Goal: Information Seeking & Learning: Check status

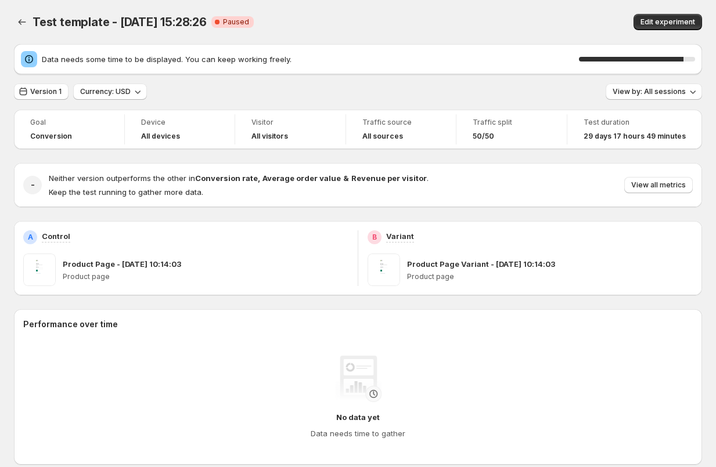
scroll to position [400, 0]
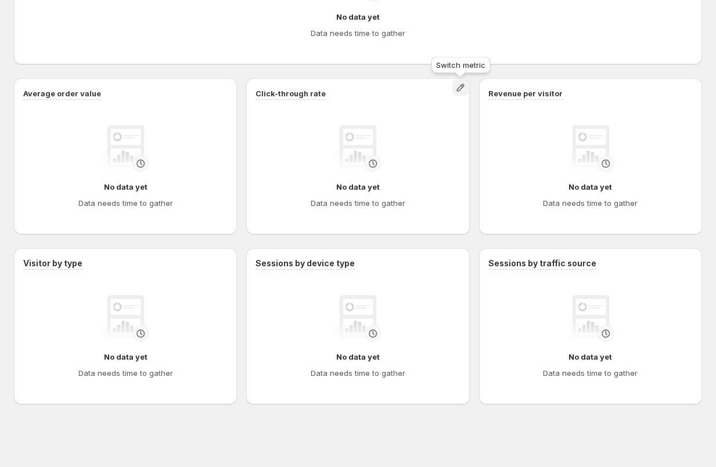
click at [458, 91] on icon "button" at bounding box center [461, 88] width 8 height 8
click at [465, 213] on div "Click-through rate No data yet Data needs time to gather" at bounding box center [357, 156] width 223 height 156
click at [694, 84] on icon "button" at bounding box center [693, 88] width 8 height 8
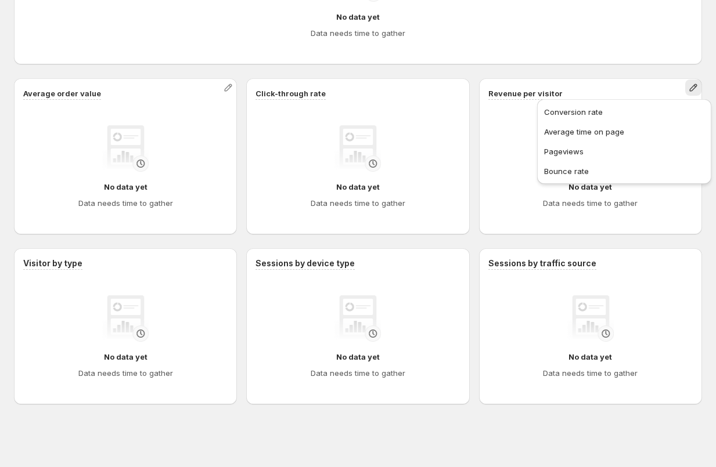
drag, startPoint x: 194, startPoint y: 194, endPoint x: 224, endPoint y: 194, distance: 30.2
click at [224, 194] on div "No data yet Data needs time to gather" at bounding box center [125, 167] width 204 height 102
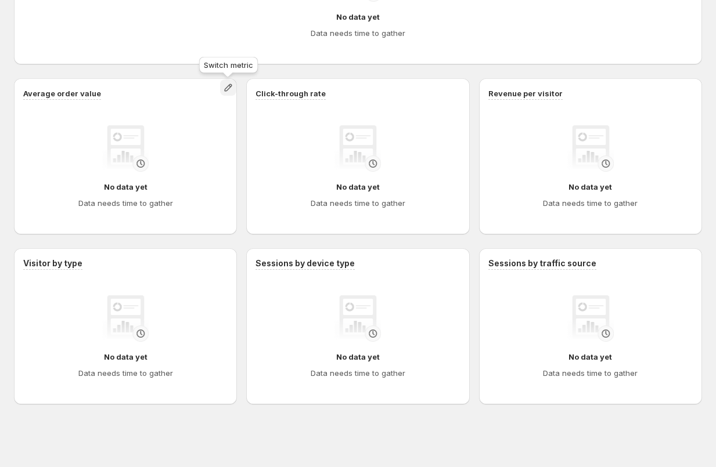
click at [227, 90] on icon "button" at bounding box center [228, 88] width 12 height 12
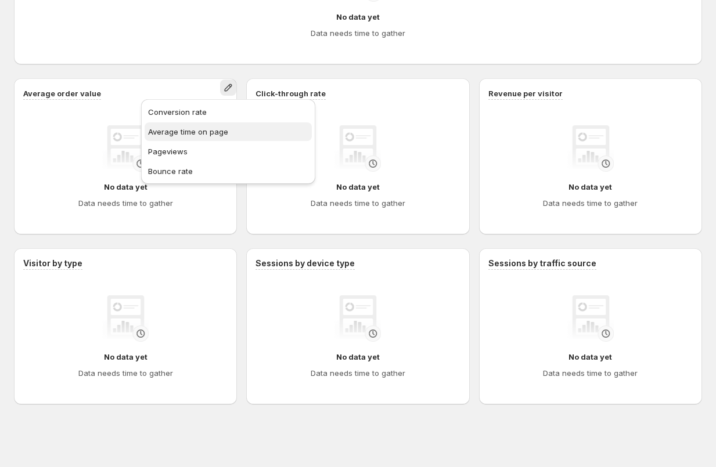
click at [220, 133] on span "Average time on page" at bounding box center [188, 131] width 80 height 9
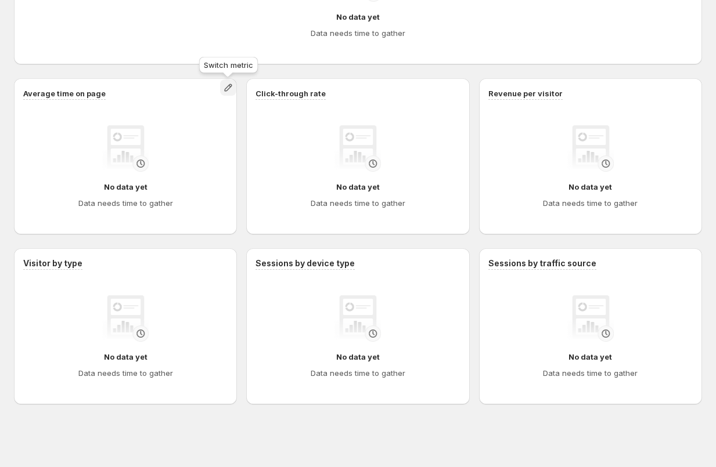
click at [230, 88] on icon "button" at bounding box center [228, 88] width 12 height 12
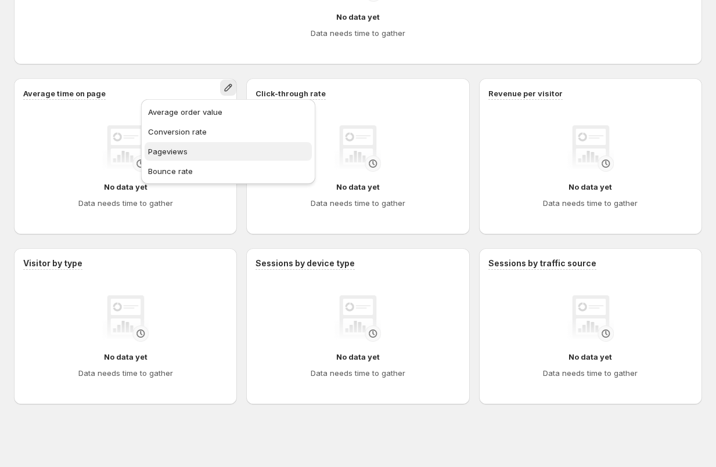
click at [222, 157] on button "Pageviews" at bounding box center [228, 151] width 167 height 19
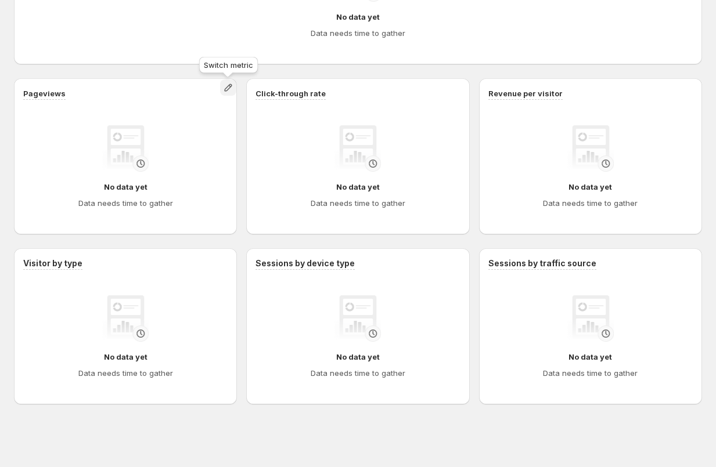
click at [233, 85] on icon "button" at bounding box center [228, 88] width 12 height 12
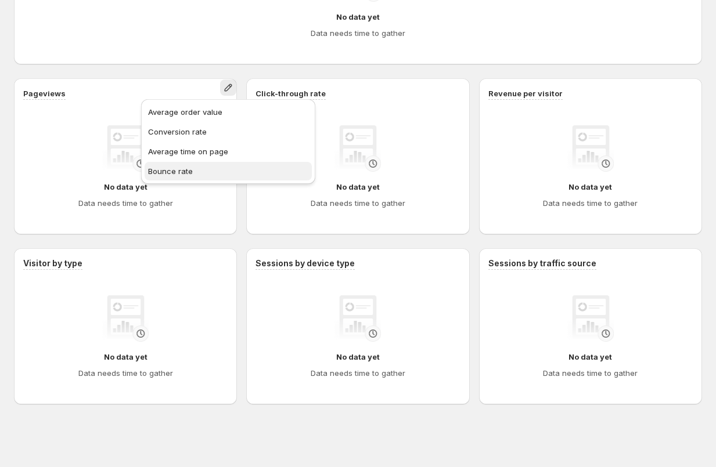
click at [218, 171] on span "Bounce rate" at bounding box center [228, 171] width 160 height 12
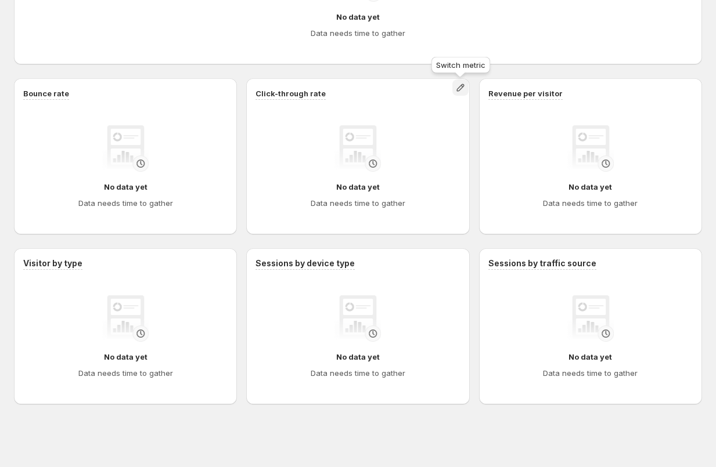
click at [457, 88] on icon "button" at bounding box center [460, 88] width 12 height 12
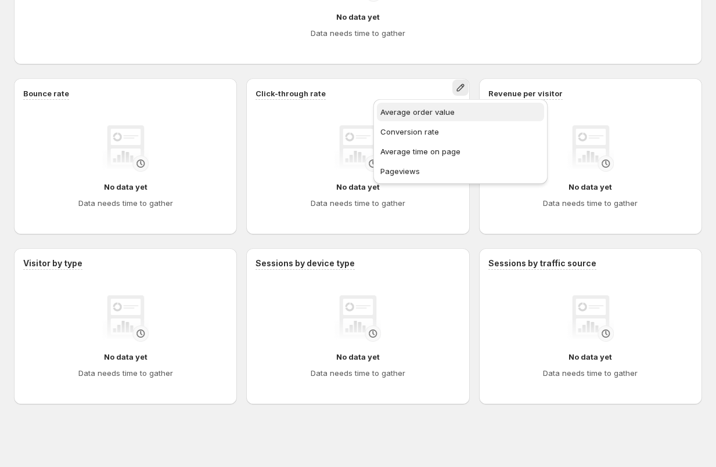
click at [419, 107] on span "Average order value" at bounding box center [417, 111] width 74 height 9
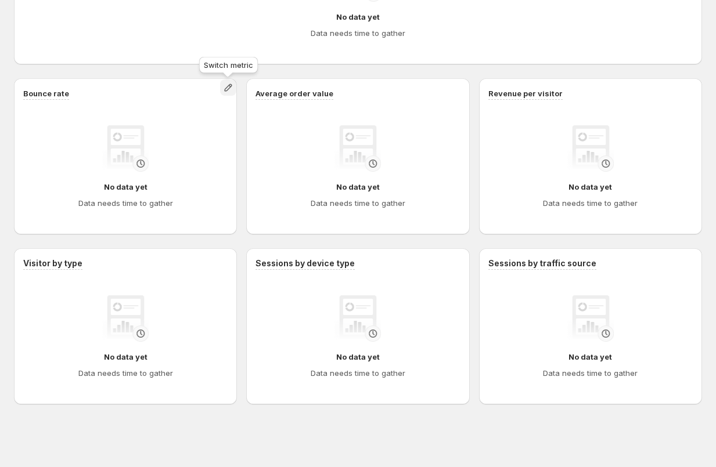
click at [227, 86] on icon "button" at bounding box center [228, 88] width 8 height 8
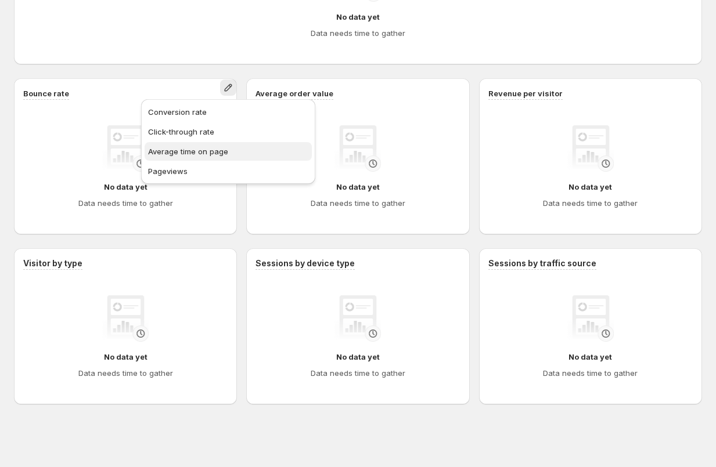
click at [212, 158] on button "Average time on page" at bounding box center [228, 151] width 167 height 19
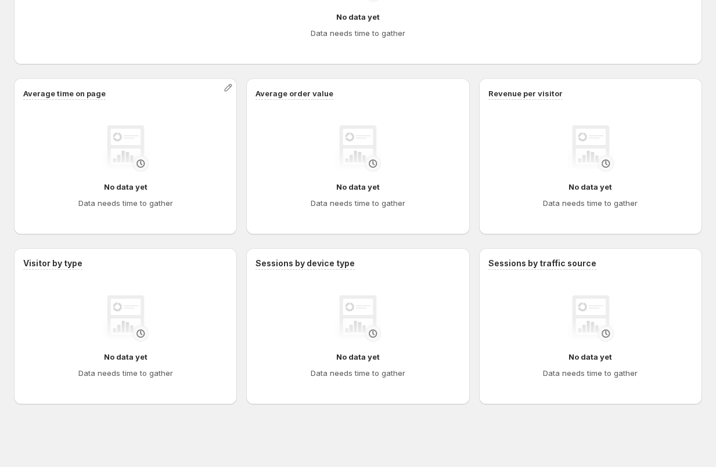
click at [140, 160] on img at bounding box center [125, 148] width 46 height 46
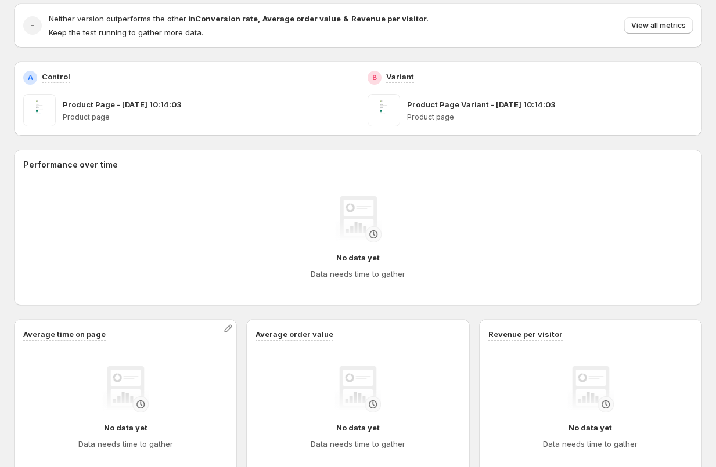
scroll to position [124, 0]
